Goal: Task Accomplishment & Management: Use online tool/utility

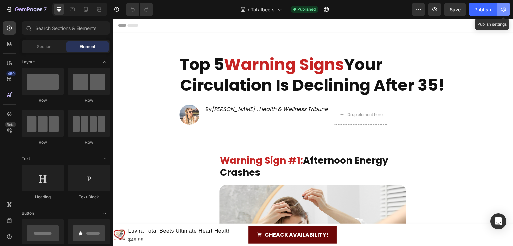
click at [505, 10] on icon "button" at bounding box center [503, 9] width 5 height 5
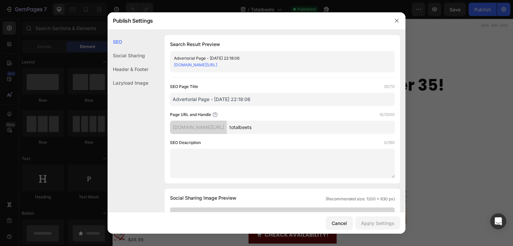
click at [246, 104] on input "Advertorial Page - [DATE] 22:18:06" at bounding box center [282, 99] width 225 height 13
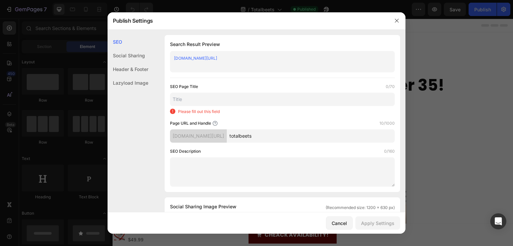
click at [264, 138] on input "totalbeets" at bounding box center [311, 136] width 168 height 13
click at [224, 104] on input "text" at bounding box center [282, 99] width 225 height 13
paste input "totalbeets"
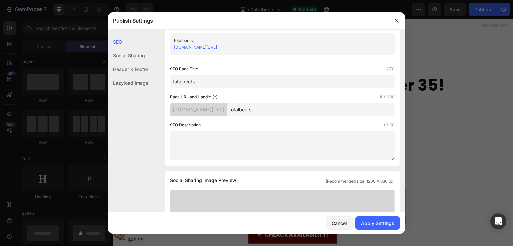
scroll to position [33, 0]
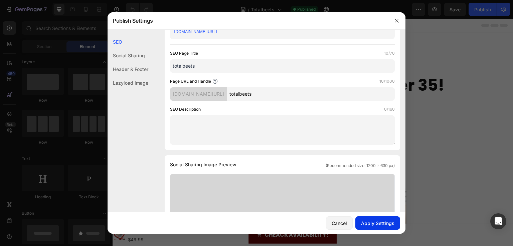
type input "totalbeets"
click at [381, 222] on div "Apply Settings" at bounding box center [377, 223] width 33 height 7
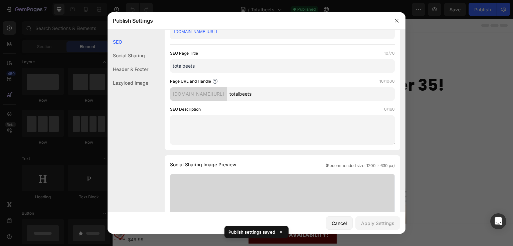
scroll to position [0, 0]
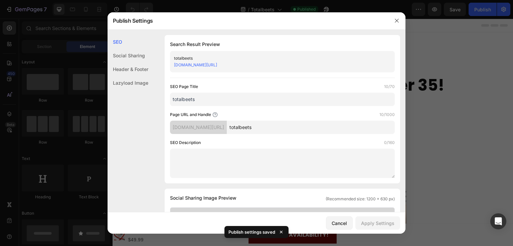
click at [217, 63] on link "[DOMAIN_NAME][URL]" at bounding box center [195, 64] width 43 height 5
click at [398, 18] on icon "button" at bounding box center [396, 20] width 5 height 5
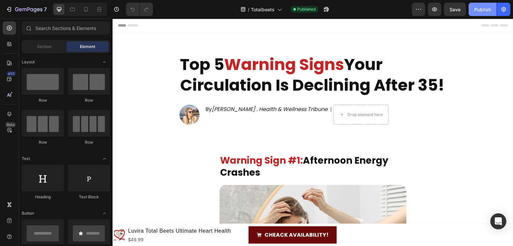
click at [487, 4] on button "Publish" at bounding box center [482, 9] width 28 height 13
click at [504, 4] on button "button" at bounding box center [503, 9] width 13 height 13
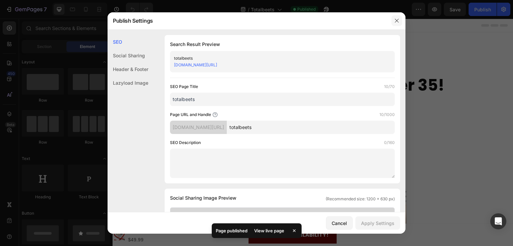
click at [399, 18] on button "button" at bounding box center [396, 20] width 11 height 11
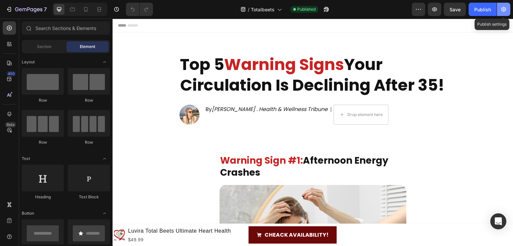
click at [506, 11] on icon "button" at bounding box center [503, 9] width 7 height 7
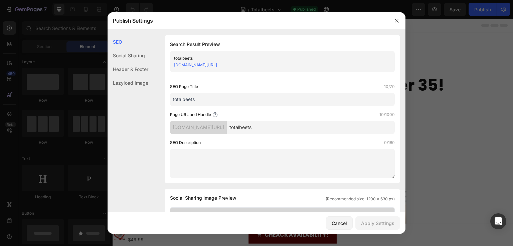
click at [217, 65] on link "[DOMAIN_NAME][URL]" at bounding box center [195, 64] width 43 height 5
